Goal: Task Accomplishment & Management: Manage account settings

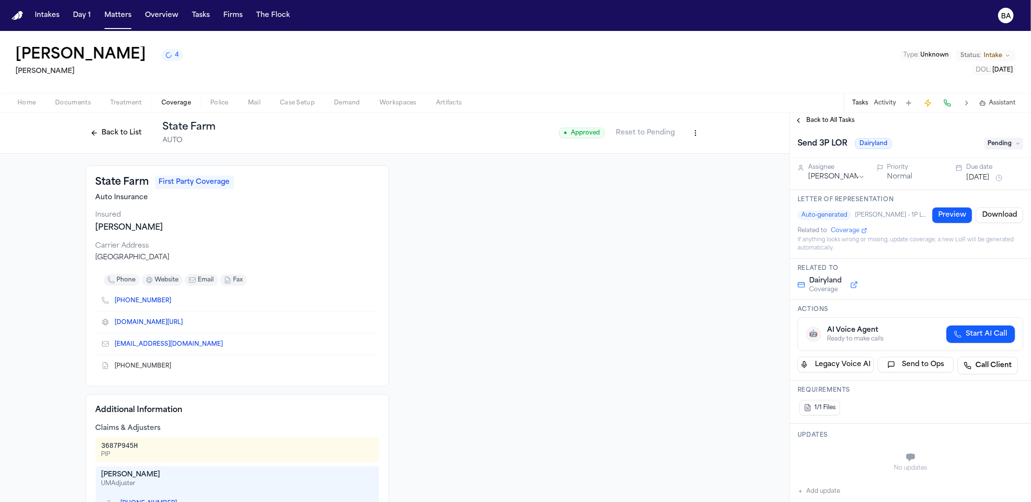
click at [96, 136] on button "Back to List" at bounding box center [116, 132] width 61 height 15
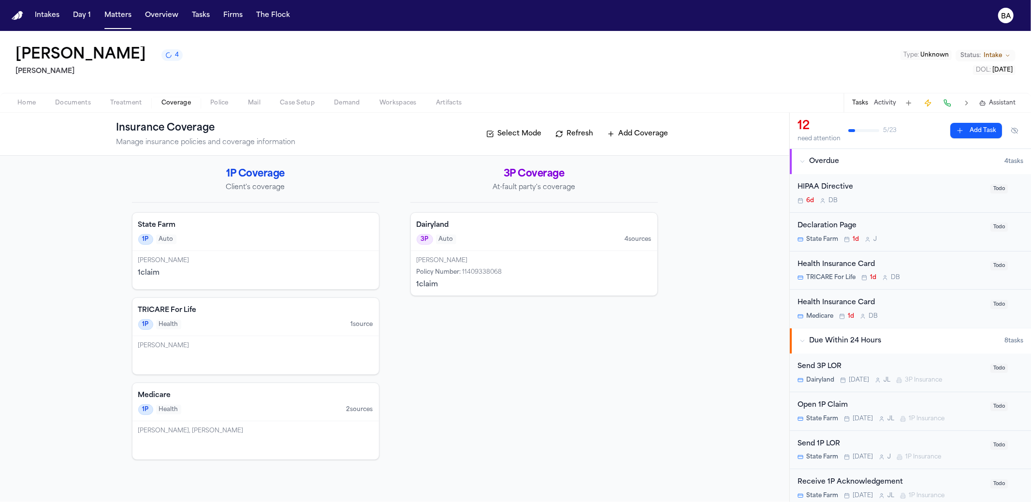
click at [266, 227] on h4 "State Farm" at bounding box center [255, 225] width 235 height 10
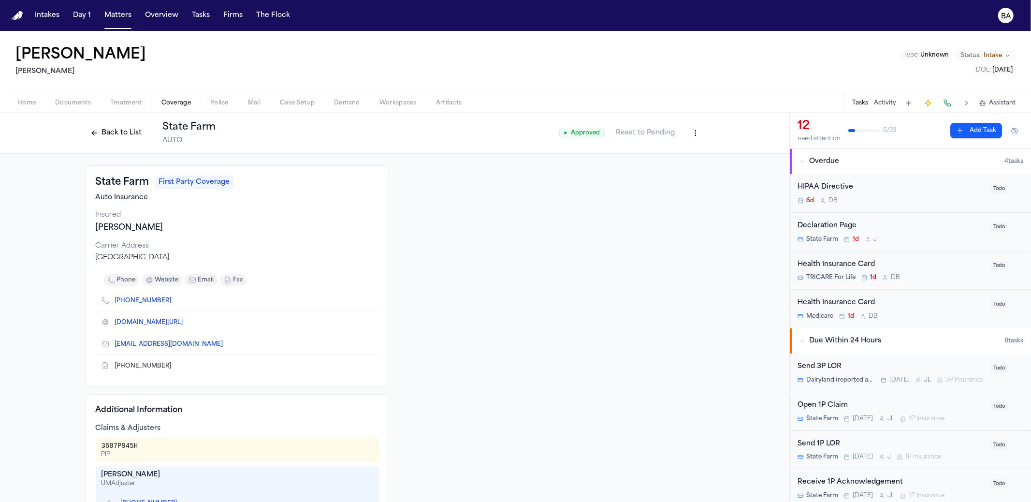
drag, startPoint x: 510, startPoint y: 385, endPoint x: 491, endPoint y: 382, distance: 19.6
click at [506, 383] on div at bounding box center [553, 427] width 304 height 525
click at [302, 53] on div "Loretta Johnson Hecht Type : Unknown Status: Intake DOL : 2025-07-02" at bounding box center [515, 62] width 1031 height 62
click at [129, 136] on button "Back to List" at bounding box center [116, 132] width 61 height 15
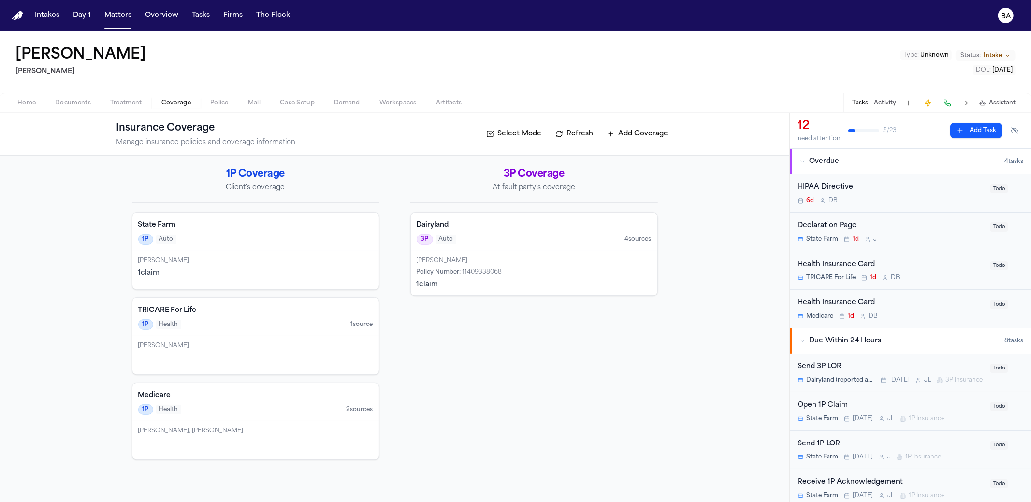
click at [505, 234] on div "3P Auto 4 source s" at bounding box center [534, 239] width 235 height 11
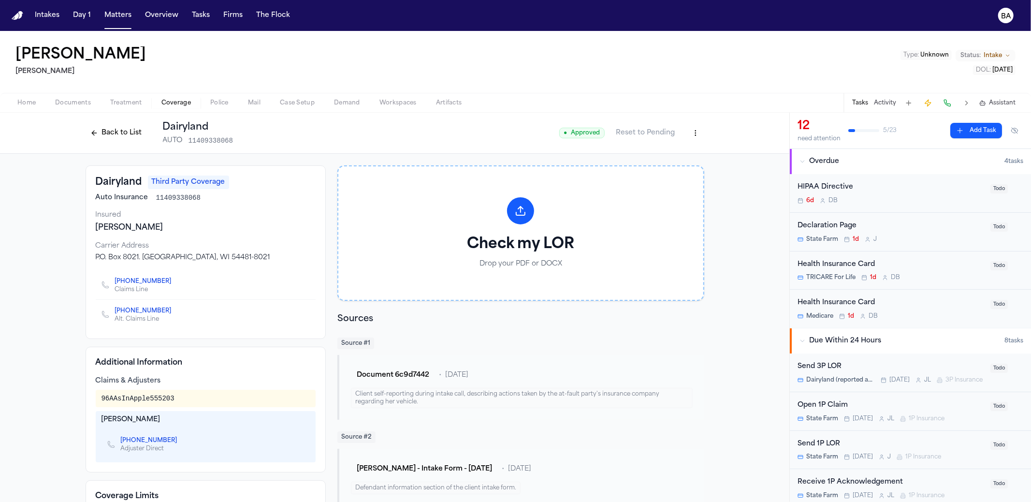
click at [128, 138] on button "Back to List" at bounding box center [116, 132] width 61 height 15
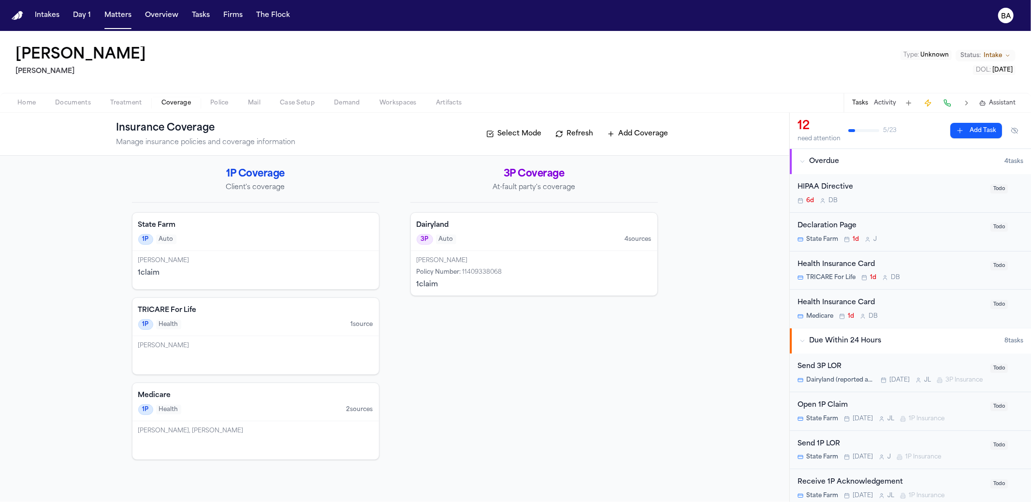
click at [239, 230] on div "State Farm 1P Auto" at bounding box center [255, 232] width 246 height 38
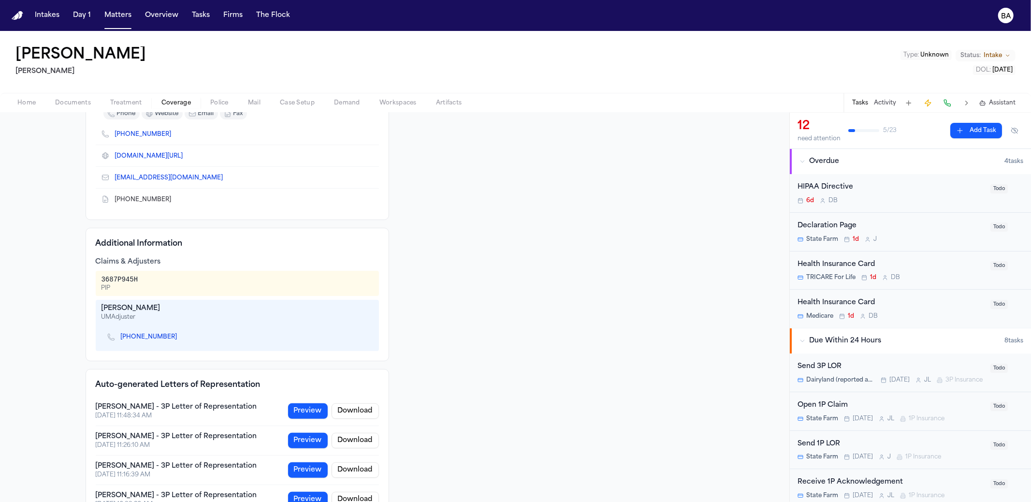
scroll to position [197, 0]
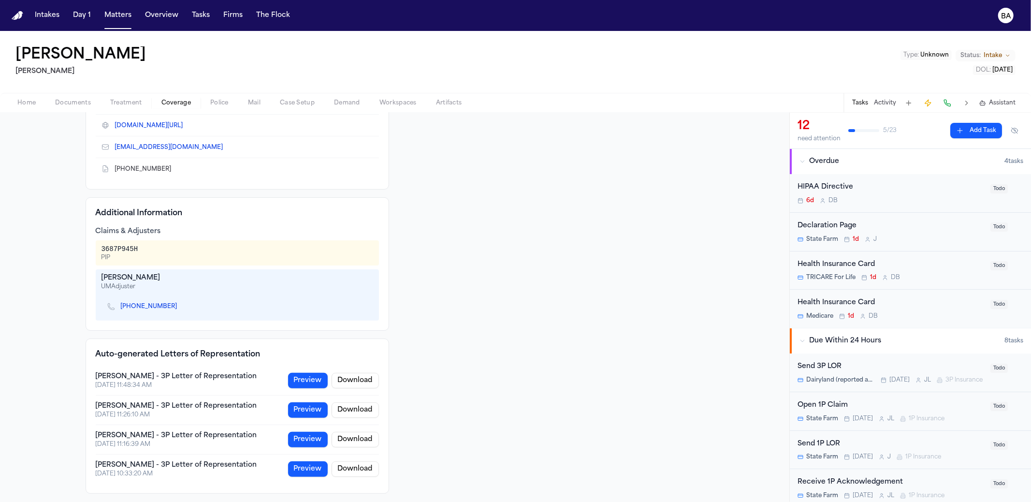
click at [313, 377] on button "Preview" at bounding box center [308, 380] width 40 height 15
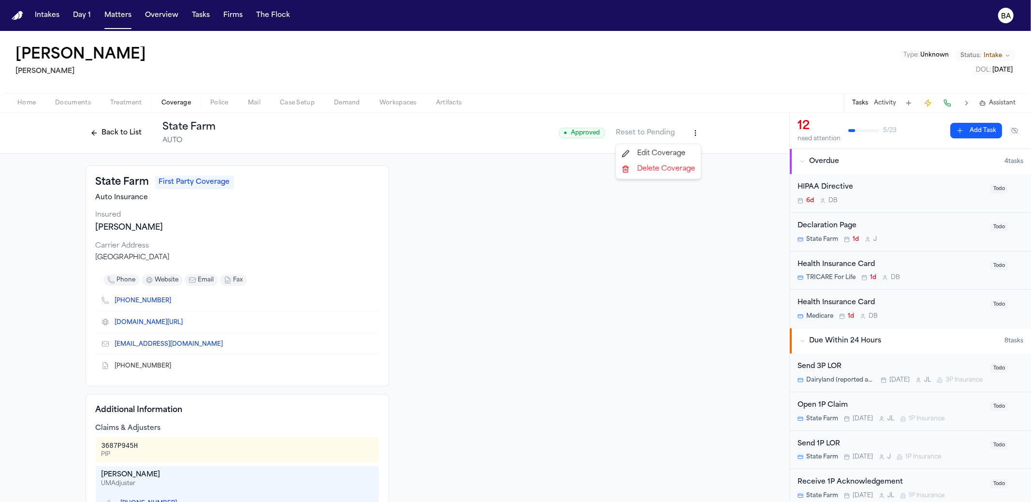
click at [695, 136] on html "Intakes Day 1 Matters Overview Tasks Firms The Flock BA Loretta Johnson Hecht T…" at bounding box center [515, 251] width 1031 height 502
click at [681, 153] on div "Edit Coverage" at bounding box center [658, 153] width 81 height 15
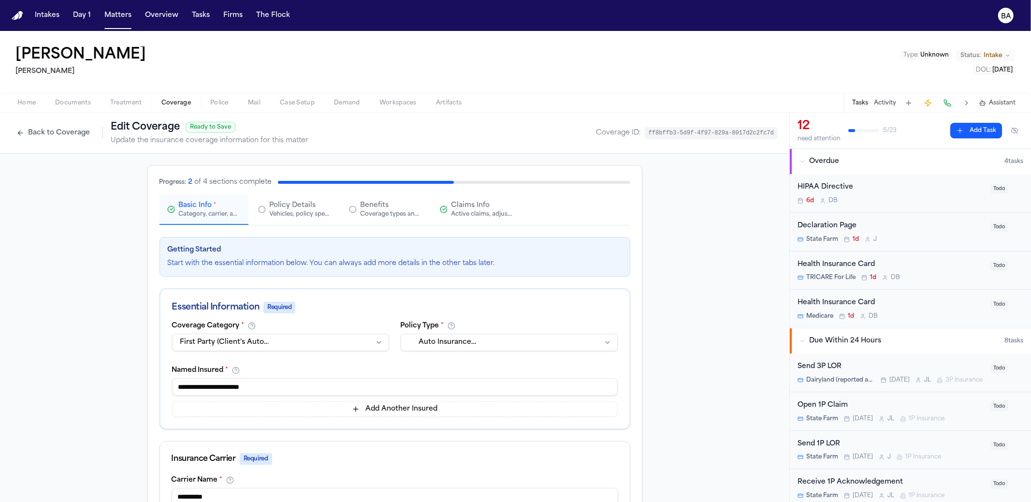
click at [85, 134] on button "Back to Coverage" at bounding box center [53, 132] width 83 height 15
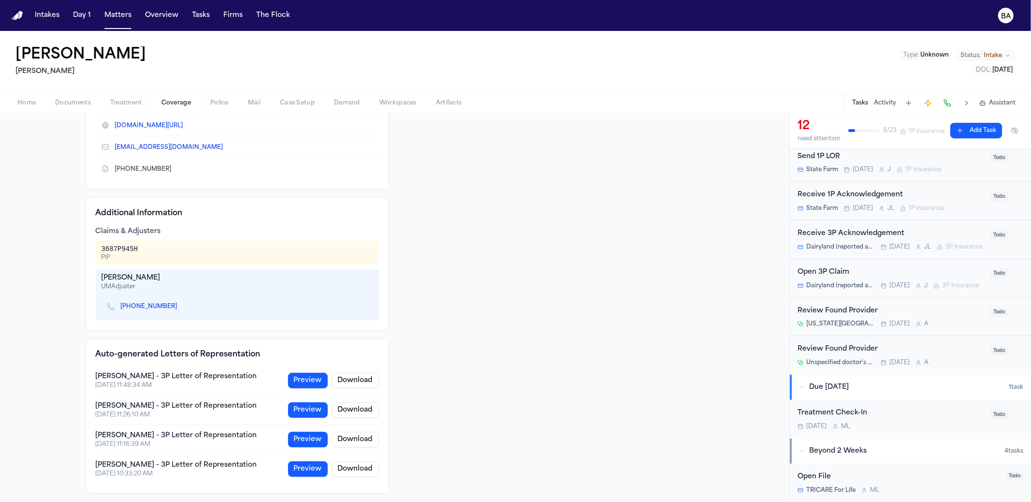
scroll to position [268, 0]
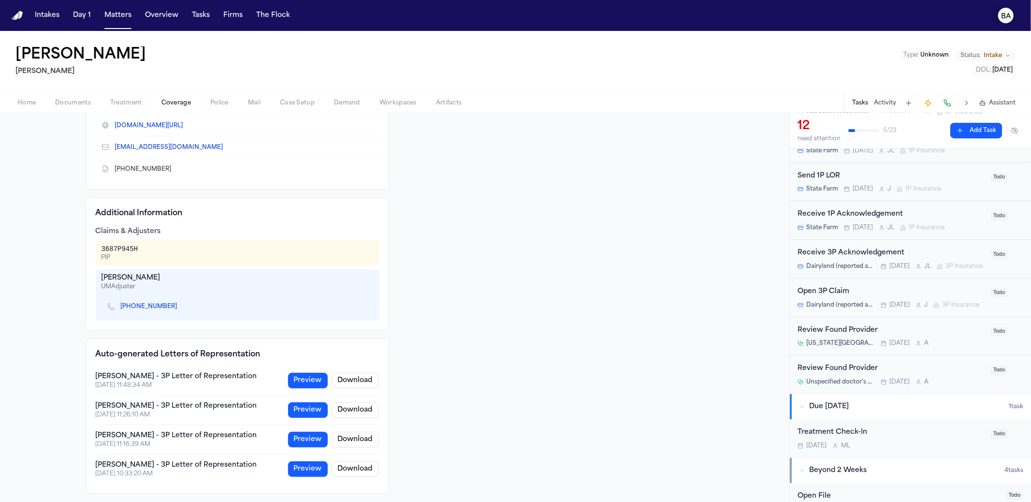
click at [1010, 5] on button "BA" at bounding box center [1005, 15] width 27 height 21
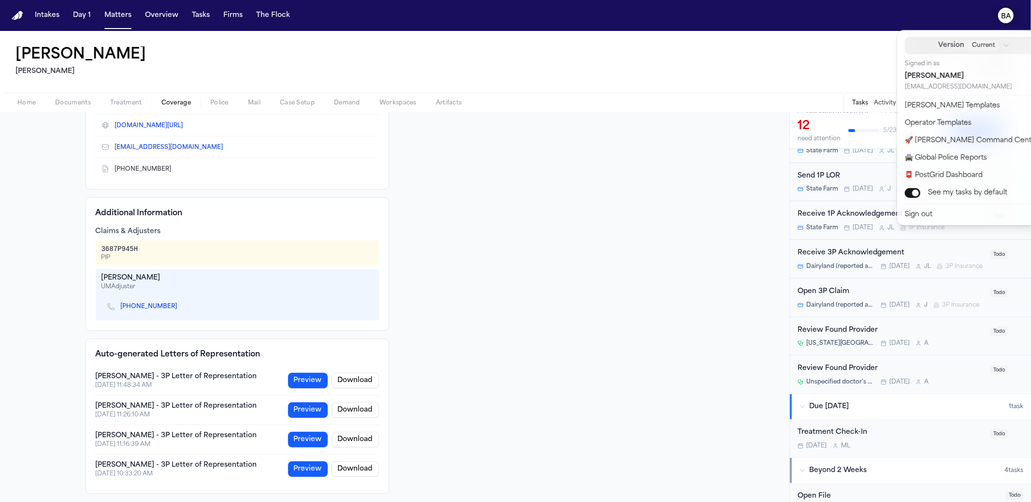
drag, startPoint x: 986, startPoint y: 44, endPoint x: 979, endPoint y: 54, distance: 12.2
click at [986, 44] on div "Current" at bounding box center [989, 46] width 42 height 10
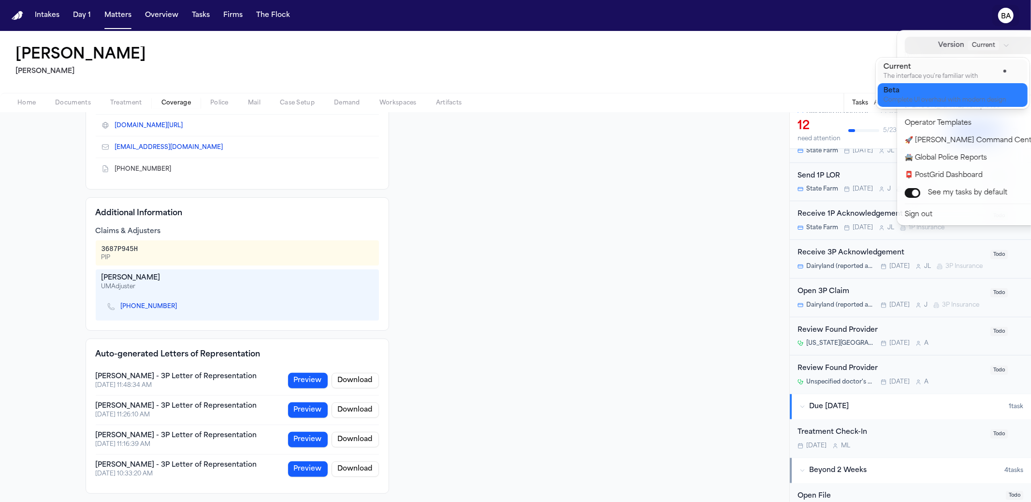
click at [928, 98] on div "Complete UI overhaul with modern design" at bounding box center [945, 100] width 123 height 7
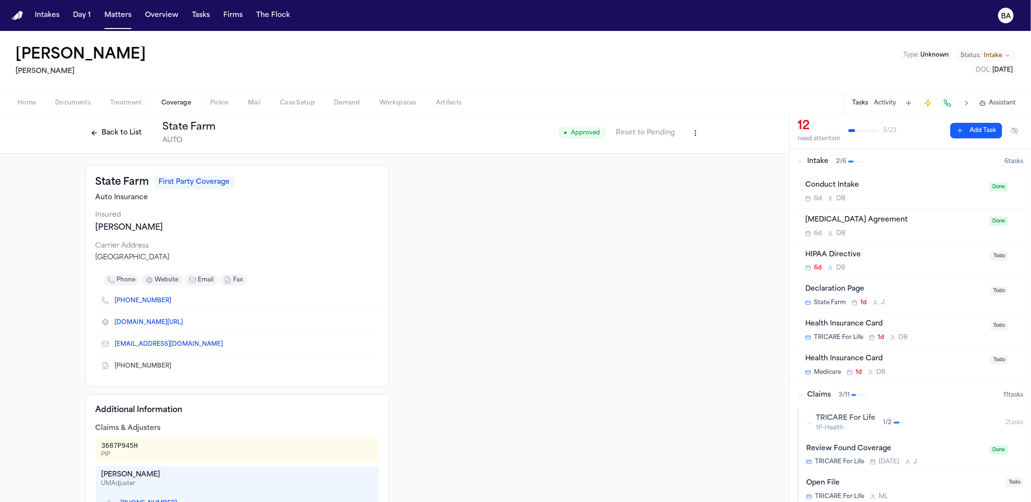
drag, startPoint x: 815, startPoint y: 158, endPoint x: 821, endPoint y: 171, distance: 14.3
click at [815, 158] on span "Intake" at bounding box center [817, 162] width 21 height 10
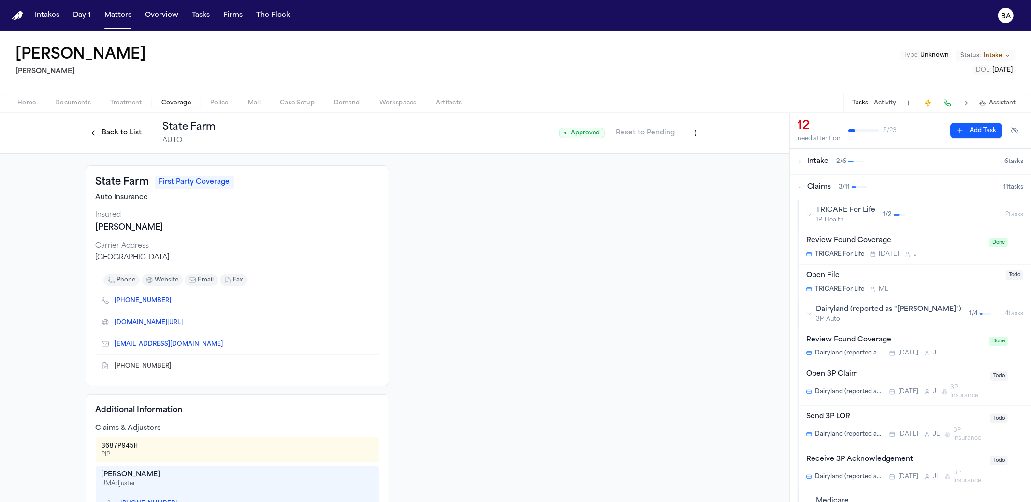
click at [809, 216] on icon "button" at bounding box center [809, 215] width 6 height 6
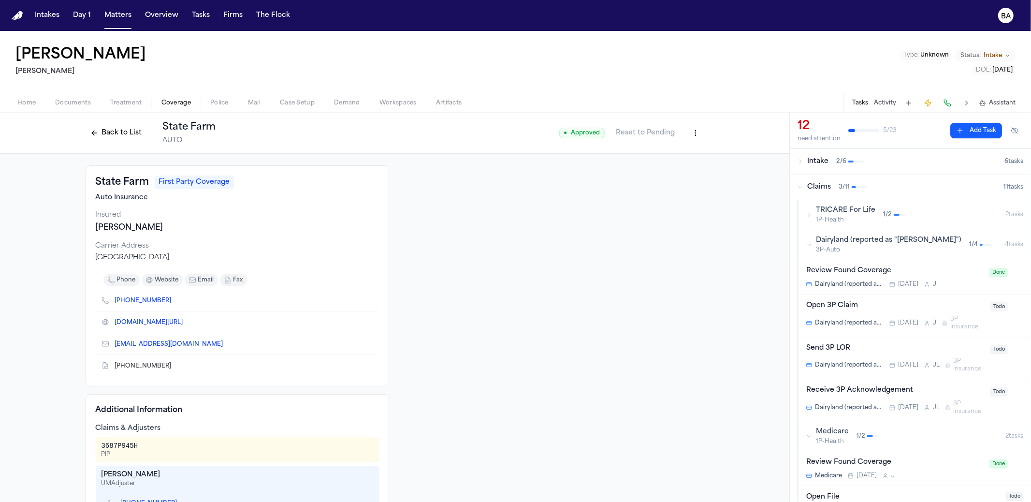
click at [812, 246] on div "Dairyland (reported as "[PERSON_NAME]") 3P-Auto 1 / 4" at bounding box center [905, 244] width 199 height 18
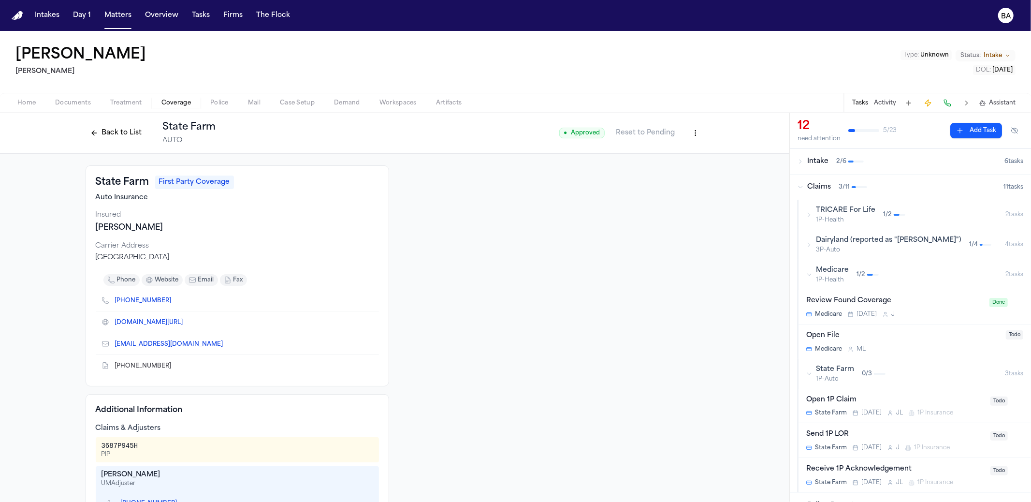
click at [812, 275] on div "Medicare 1P-Health 1 / 2" at bounding box center [905, 274] width 199 height 18
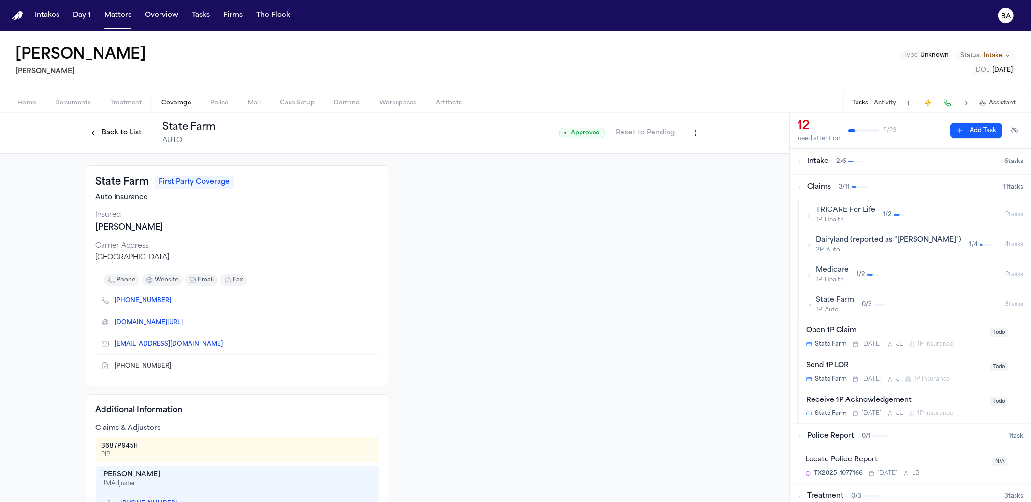
click at [815, 304] on div "State Farm 1P-Auto 0 / 3" at bounding box center [905, 304] width 199 height 18
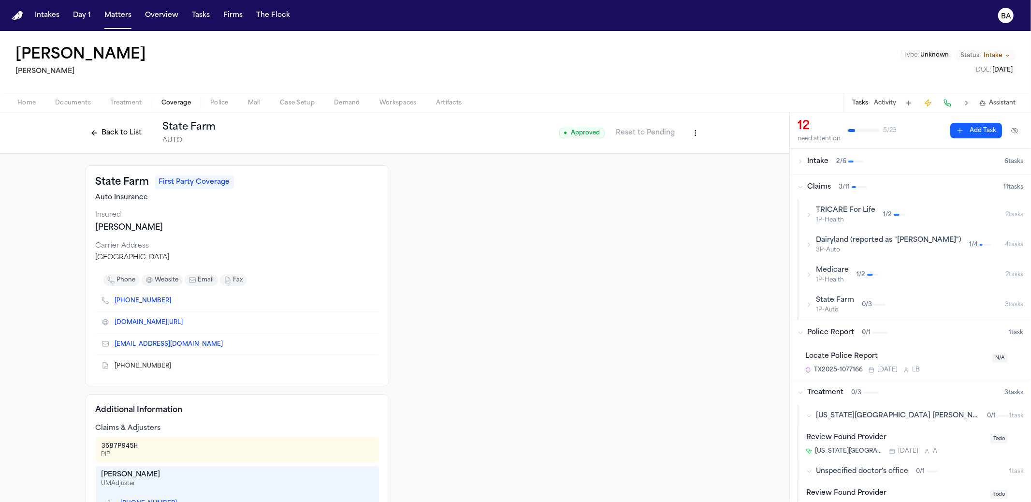
click at [839, 307] on span "1P-Auto" at bounding box center [835, 310] width 38 height 8
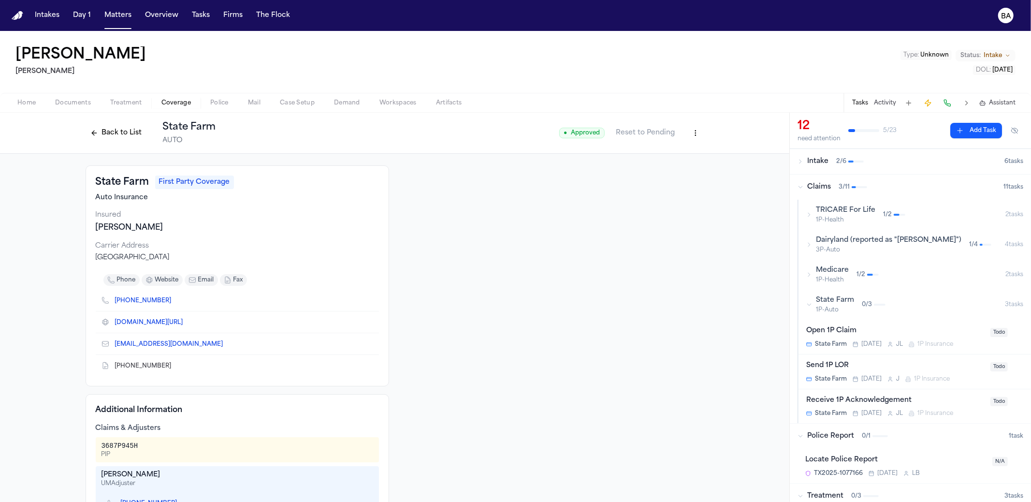
click at [893, 361] on div "Send 1P LOR" at bounding box center [895, 365] width 178 height 11
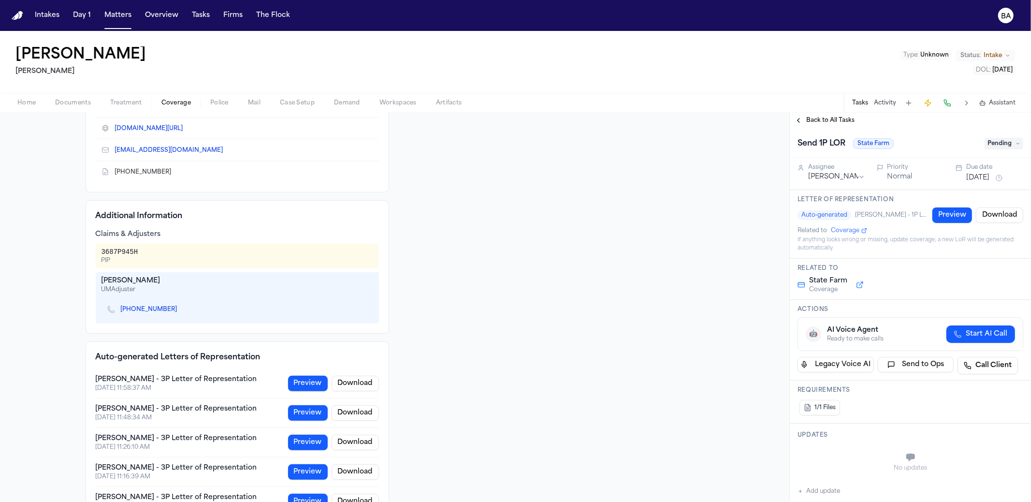
scroll to position [226, 0]
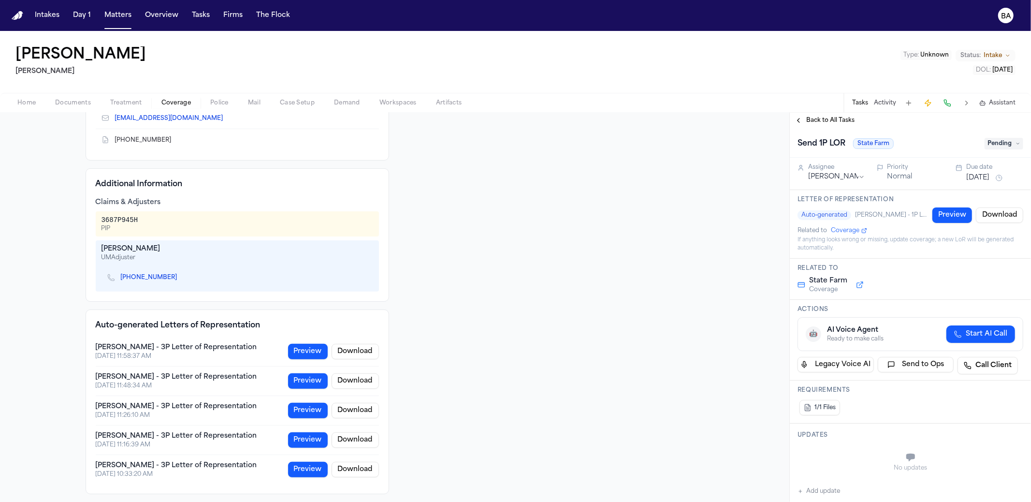
click at [947, 212] on button "Preview" at bounding box center [952, 214] width 40 height 15
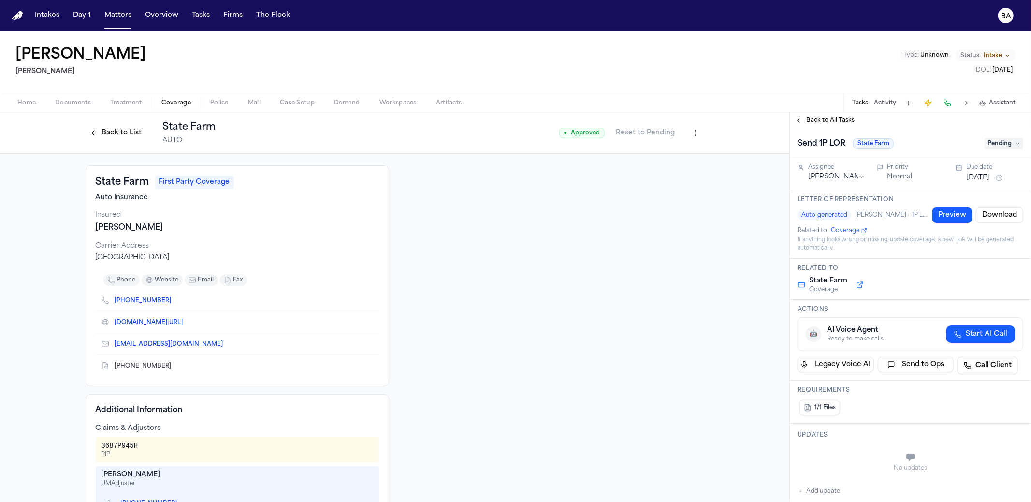
click at [112, 136] on button "Back to List" at bounding box center [116, 132] width 61 height 15
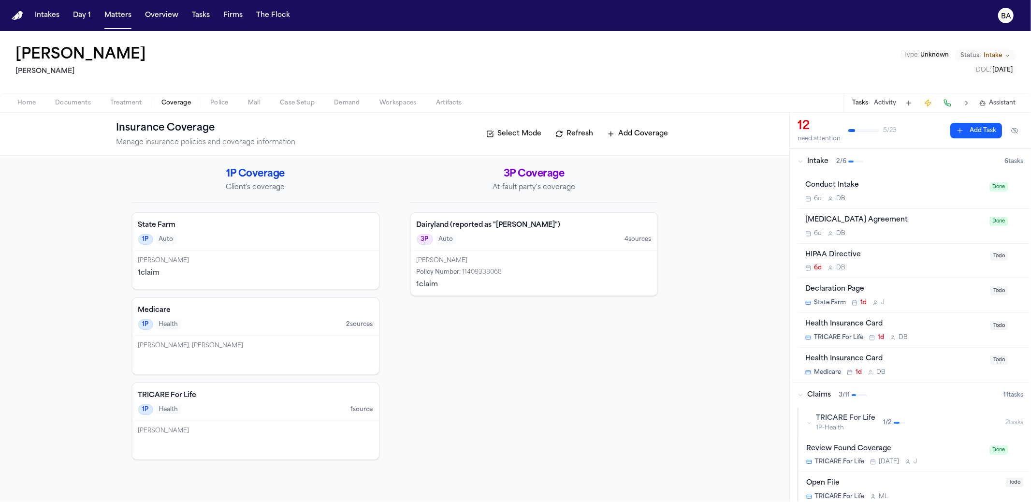
click at [509, 231] on div "Dairyland (reported as "[PERSON_NAME]") 3P Auto 4 source s" at bounding box center [534, 232] width 246 height 38
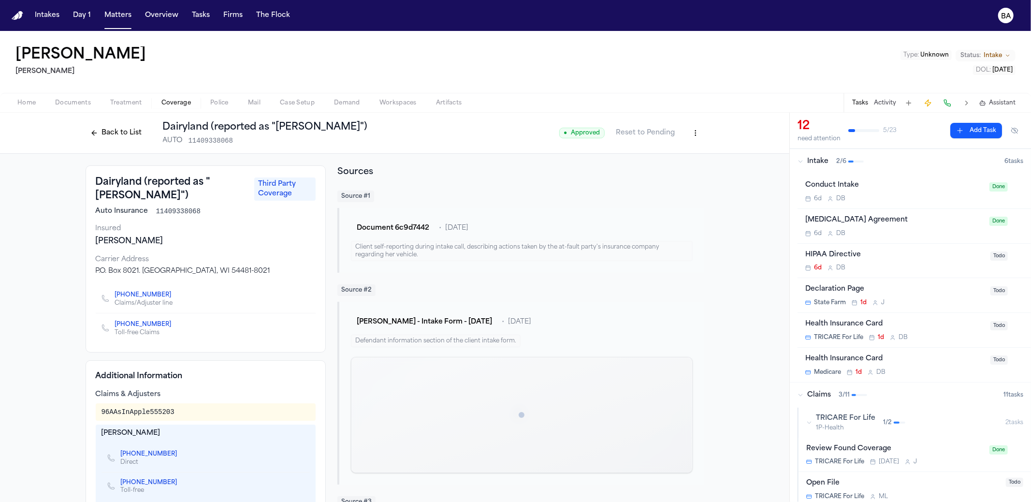
scroll to position [295, 0]
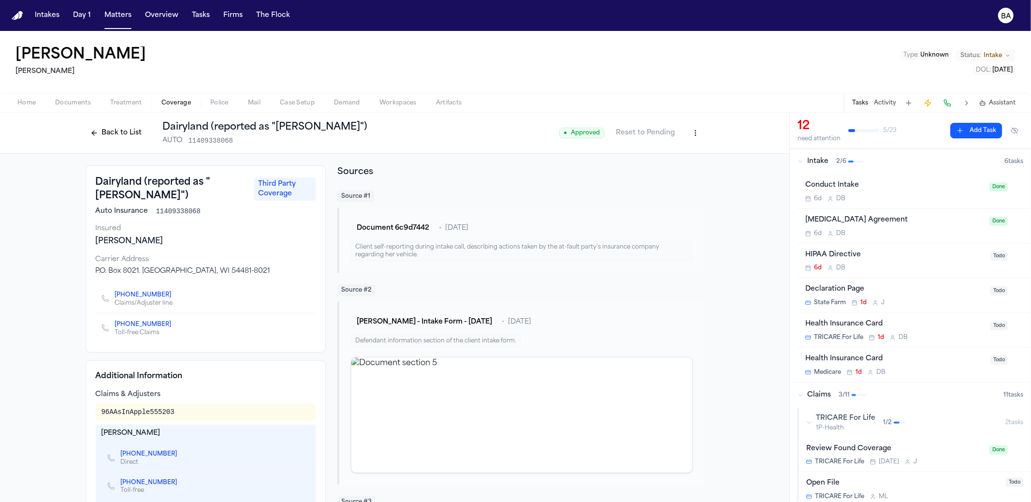
click at [126, 132] on button "Back to List" at bounding box center [116, 132] width 61 height 15
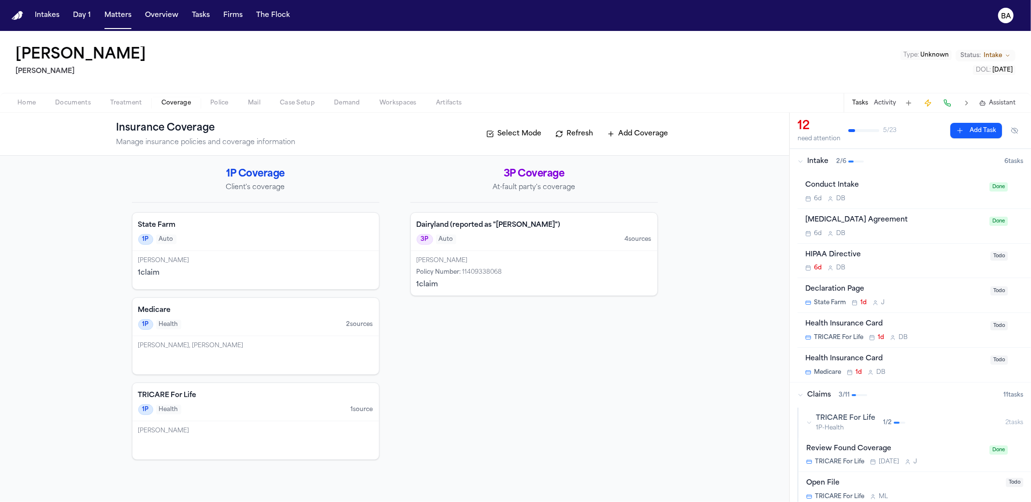
click at [456, 234] on div "3P Auto 4 source s" at bounding box center [534, 239] width 235 height 11
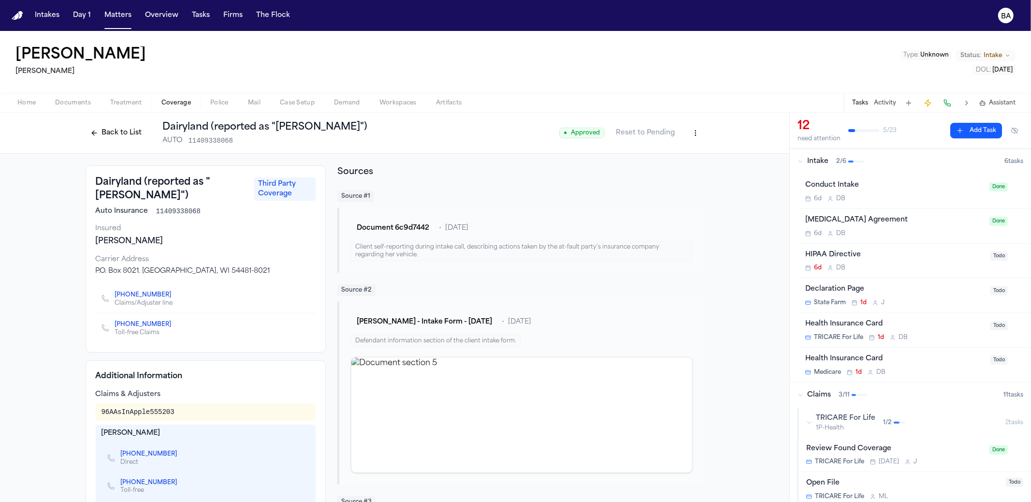
scroll to position [295, 0]
